Goal: Information Seeking & Learning: Learn about a topic

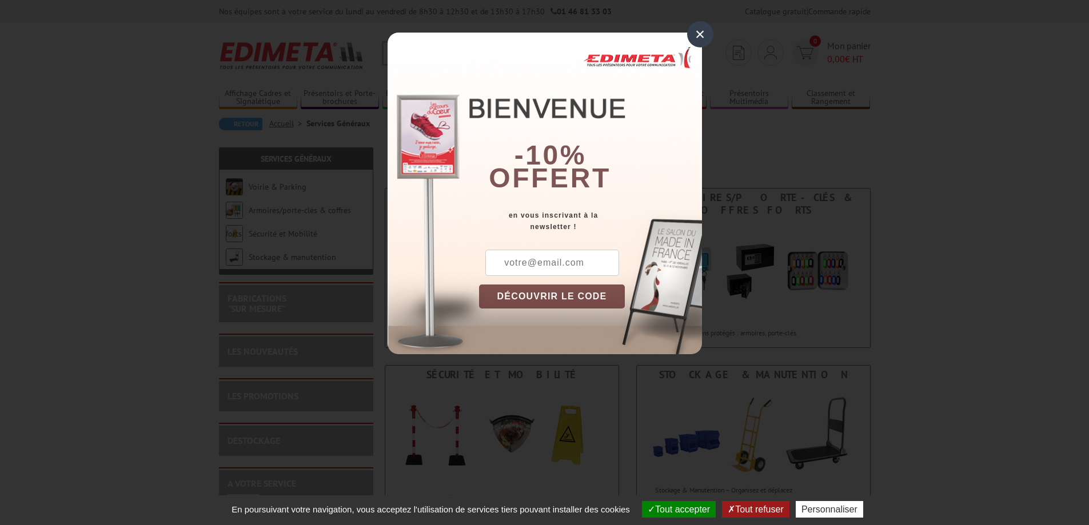
click at [701, 35] on div "×" at bounding box center [700, 34] width 26 height 26
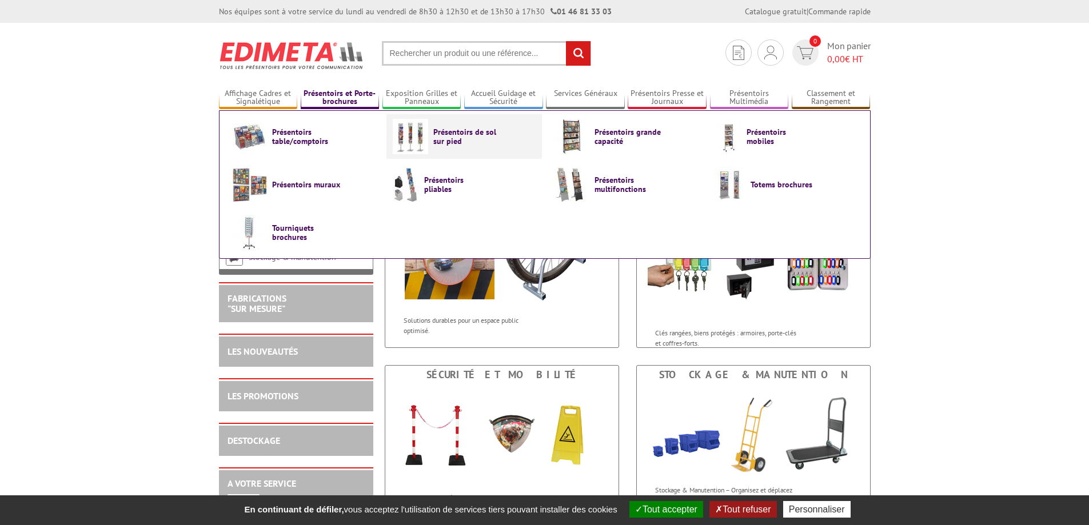
click at [440, 134] on span "Présentoirs de sol sur pied" at bounding box center [467, 136] width 69 height 18
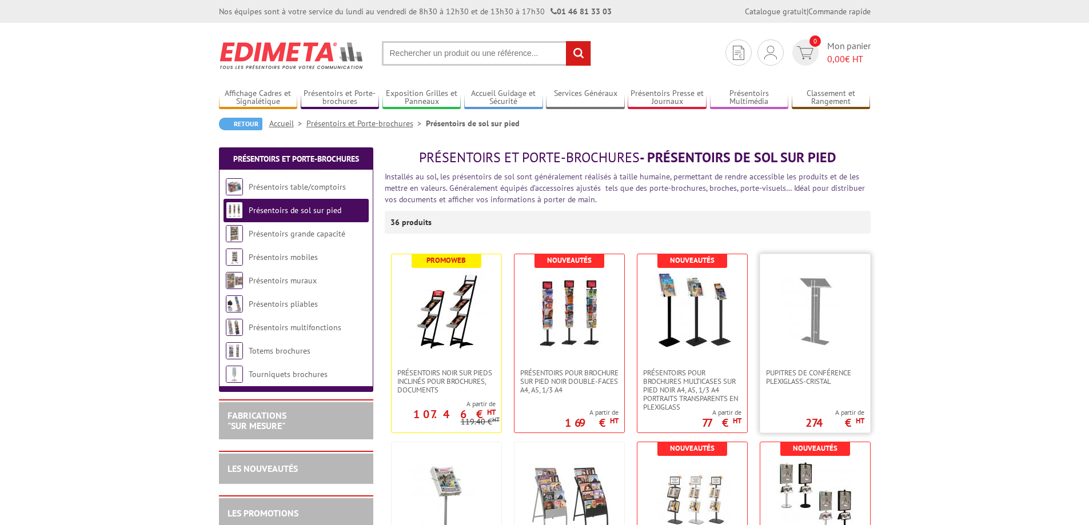
click at [816, 349] on img at bounding box center [815, 311] width 80 height 80
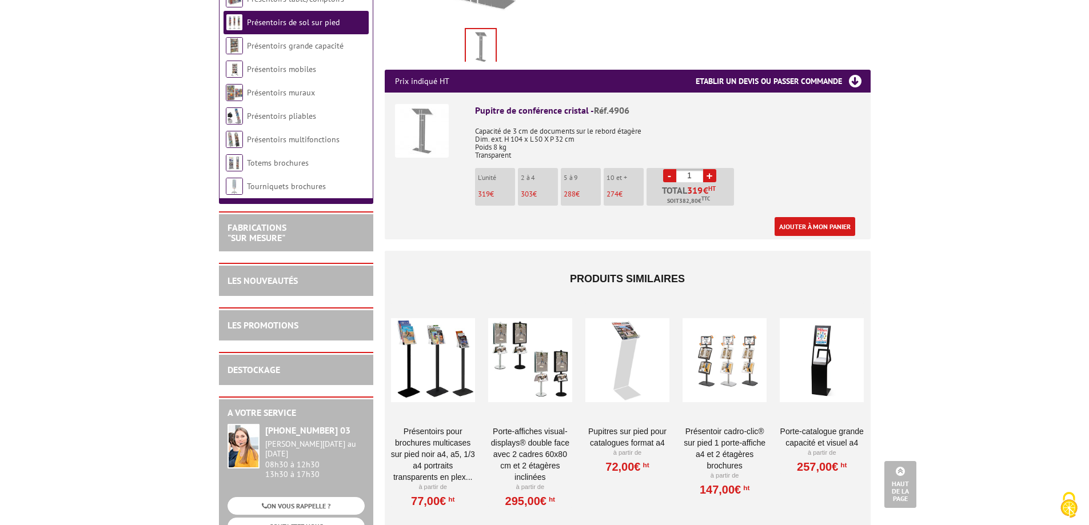
scroll to position [572, 0]
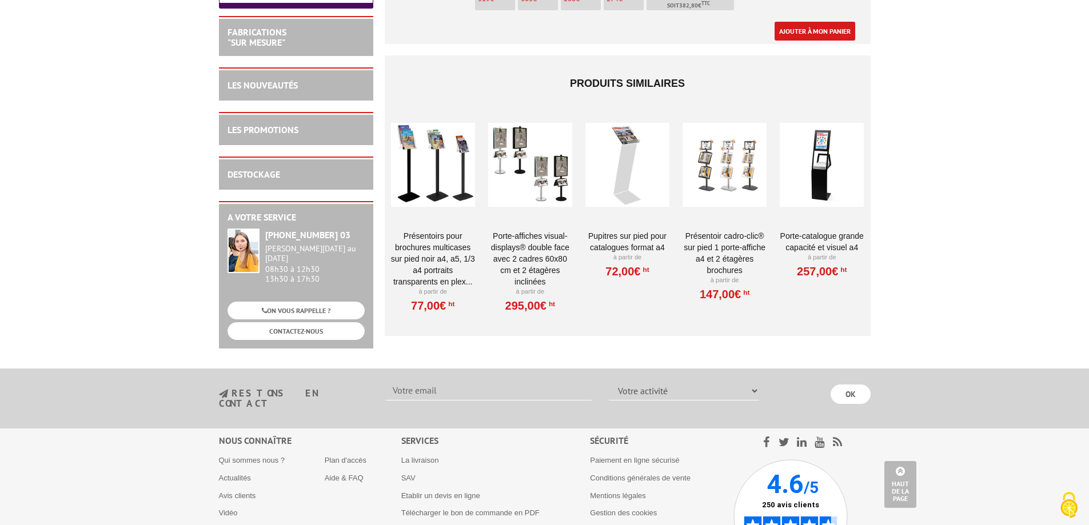
click at [617, 180] on div at bounding box center [627, 164] width 84 height 114
